Goal: Find specific page/section: Find specific page/section

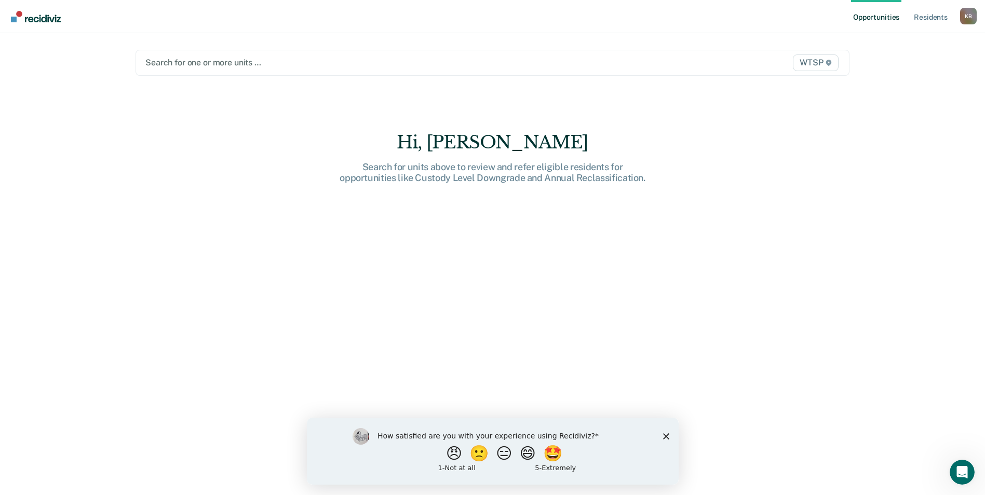
click at [265, 60] on div at bounding box center [387, 63] width 485 height 12
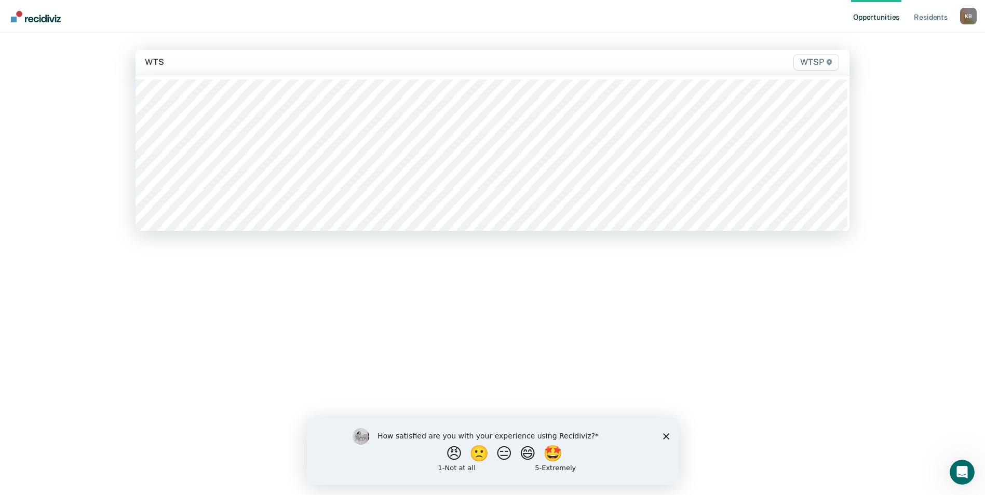
type input "WTSP"
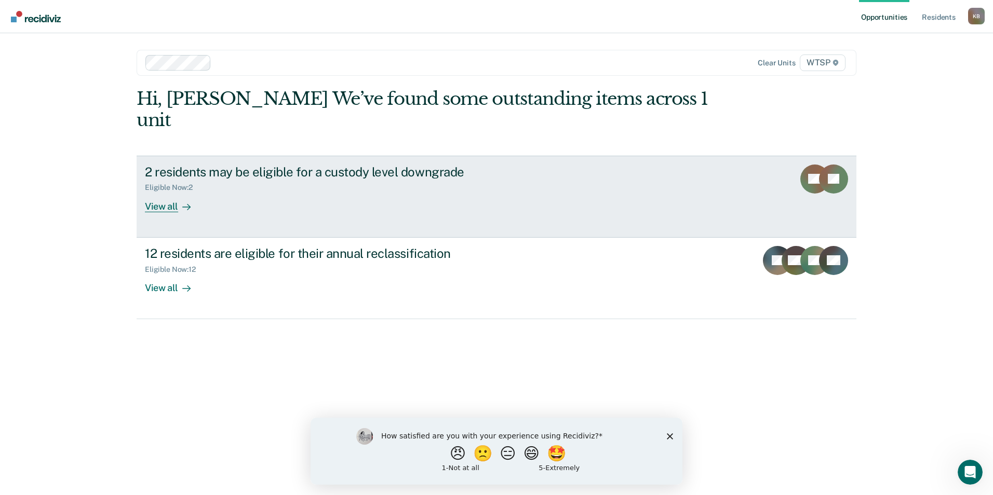
click at [160, 192] on div "View all" at bounding box center [174, 202] width 58 height 20
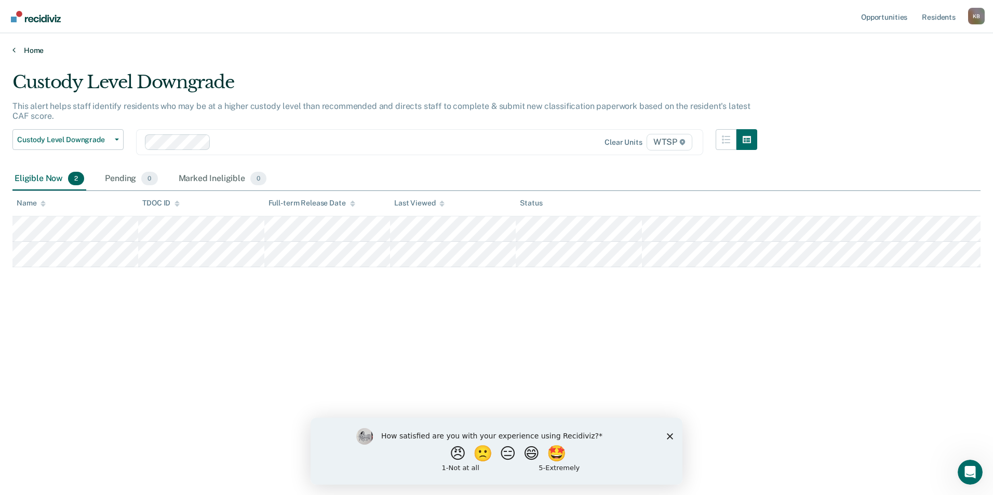
click at [13, 50] on icon at bounding box center [13, 50] width 3 height 8
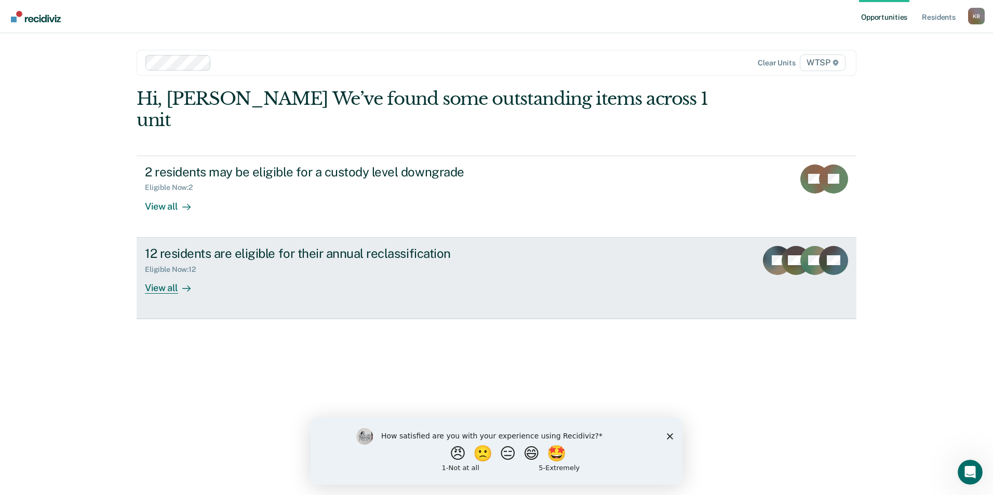
click at [170, 274] on div "View all" at bounding box center [174, 284] width 58 height 20
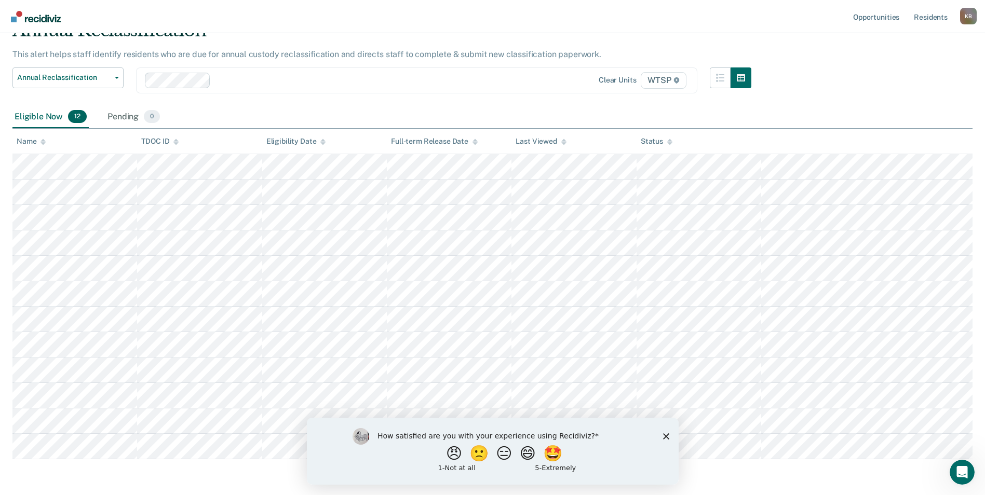
scroll to position [91, 0]
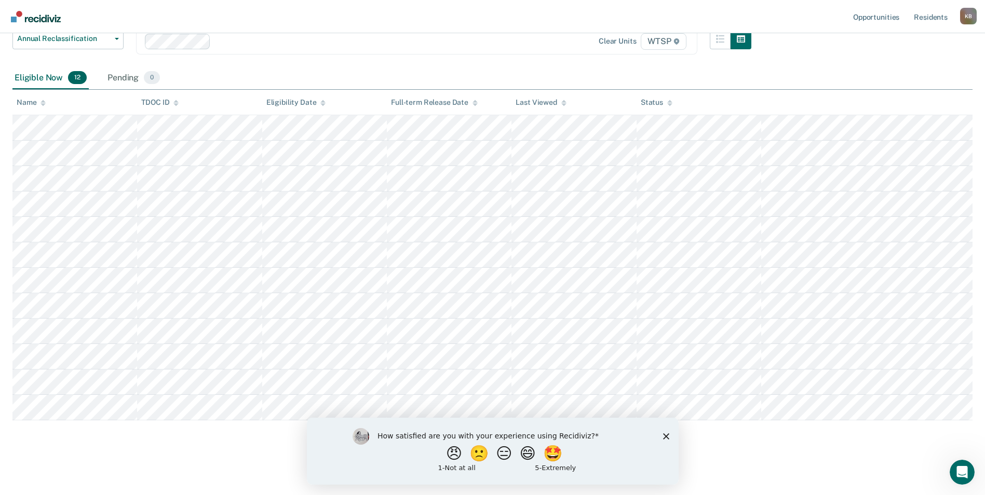
click at [665, 435] on polygon "Close survey" at bounding box center [665, 436] width 6 height 6
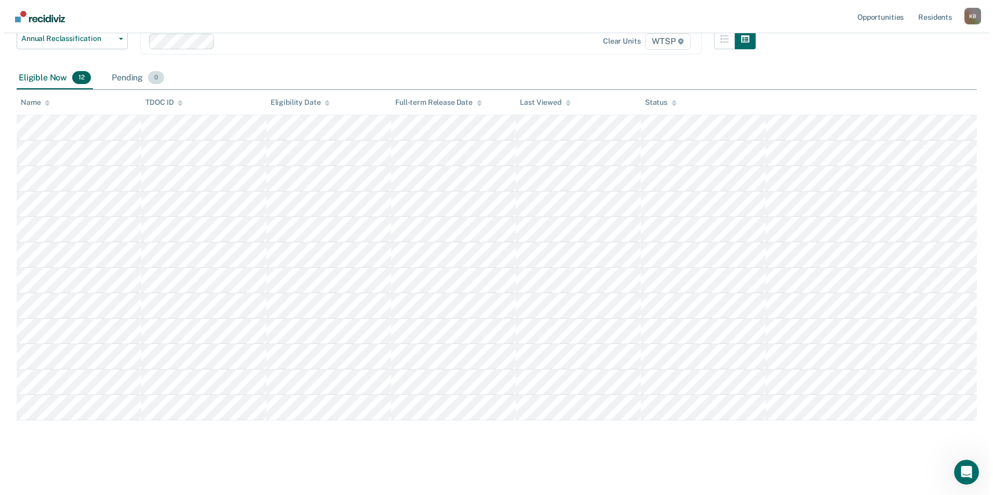
scroll to position [0, 0]
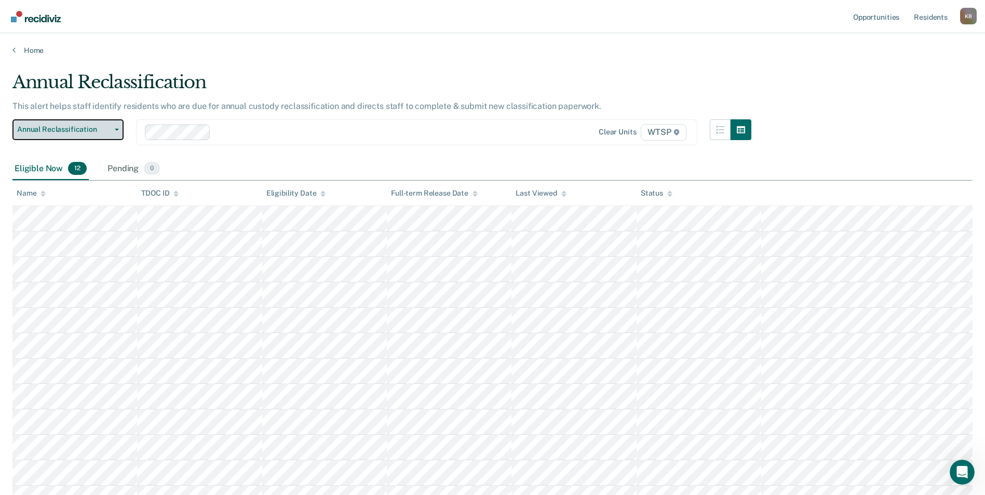
click at [117, 134] on button "Annual Reclassification" at bounding box center [67, 129] width 111 height 21
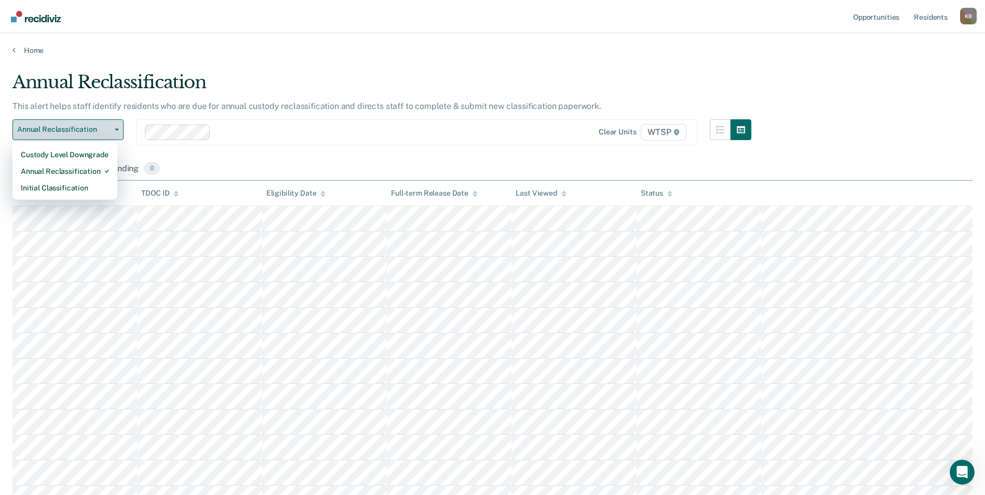
click at [116, 131] on button "Annual Reclassification" at bounding box center [67, 129] width 111 height 21
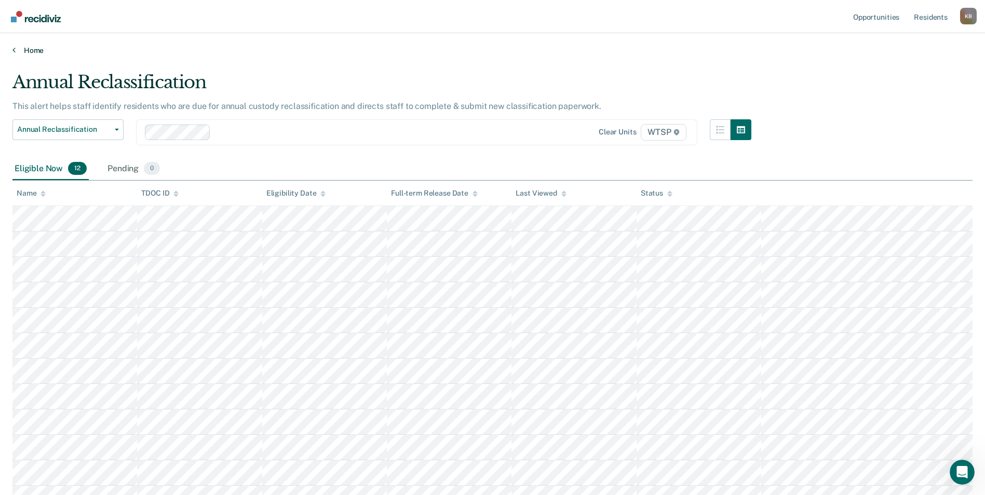
click at [16, 51] on link "Home" at bounding box center [492, 50] width 960 height 9
